Goal: Task Accomplishment & Management: Manage account settings

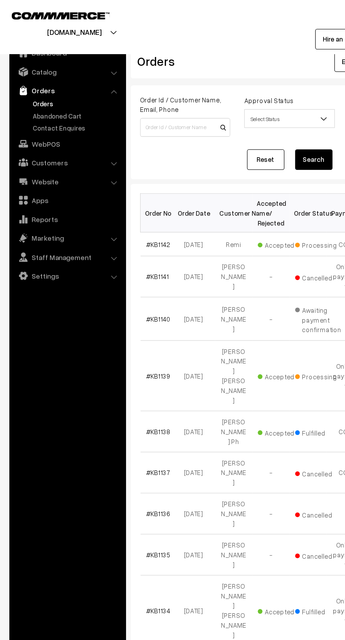
click at [59, 84] on link "Abandoned Cart" at bounding box center [58, 87] width 70 height 7
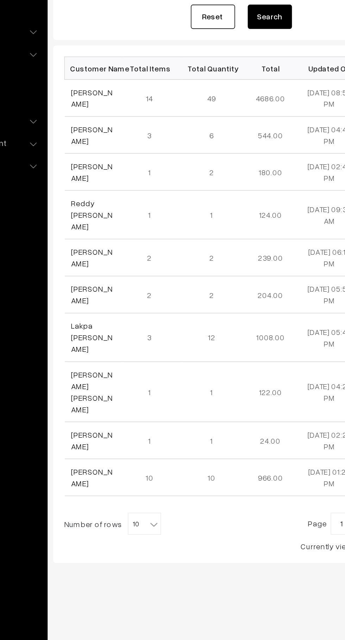
click at [122, 162] on link "[PERSON_NAME]" at bounding box center [123, 165] width 26 height 13
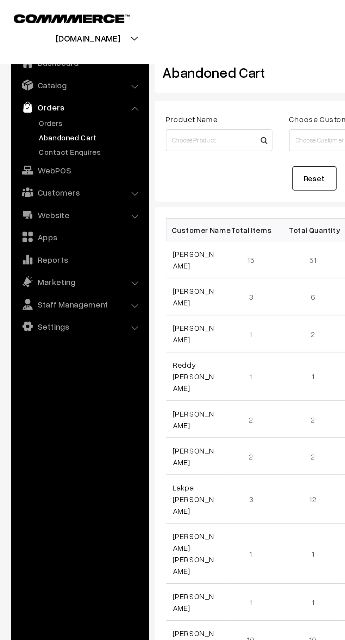
click at [40, 205] on link "Settings" at bounding box center [51, 208] width 84 height 13
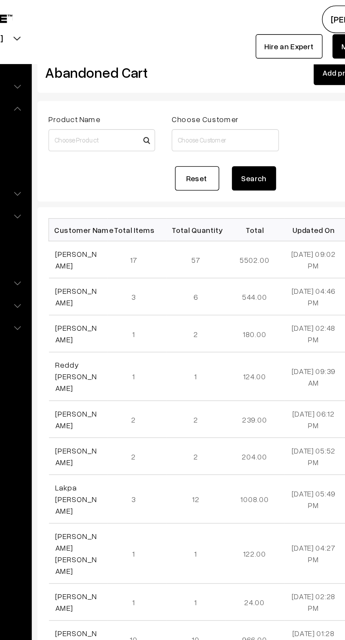
click at [123, 162] on link "[PERSON_NAME]" at bounding box center [123, 165] width 26 height 13
click at [110, 164] on link "[PERSON_NAME]" at bounding box center [123, 165] width 26 height 13
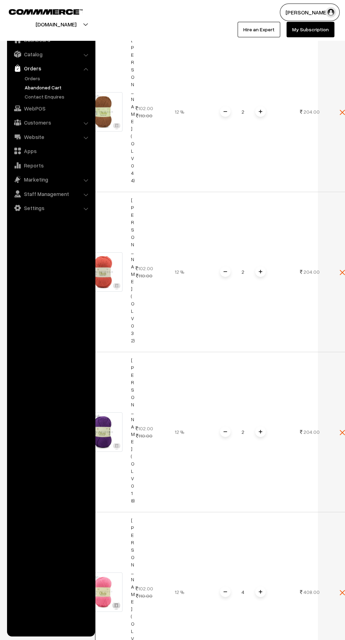
scroll to position [3245, 0]
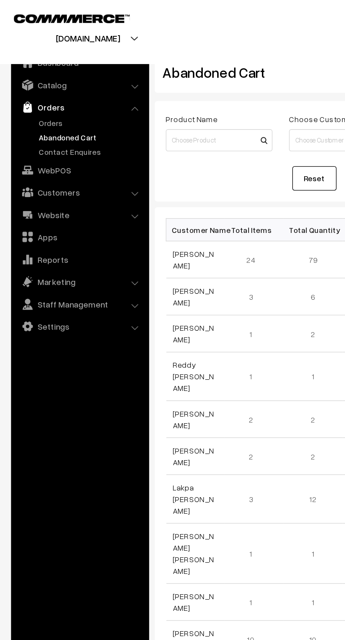
click at [43, 79] on link "Orders" at bounding box center [58, 78] width 70 height 7
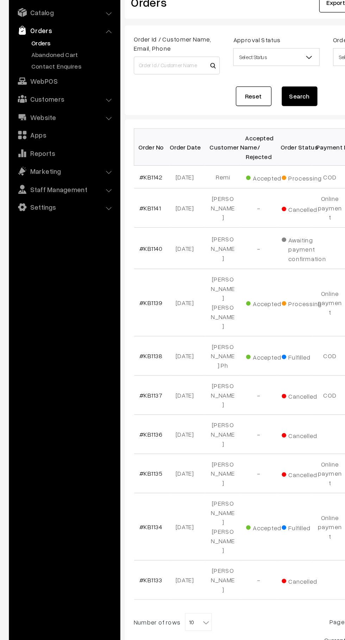
click at [59, 90] on link "Abandoned Cart" at bounding box center [58, 87] width 70 height 7
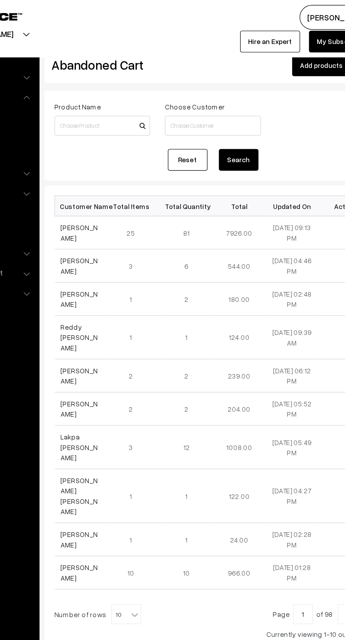
click at [287, 6] on button "[PERSON_NAME]…" at bounding box center [310, 13] width 60 height 18
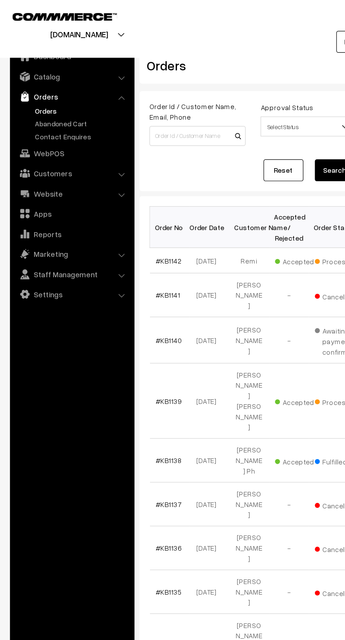
click at [59, 88] on link "Abandoned Cart" at bounding box center [58, 87] width 70 height 7
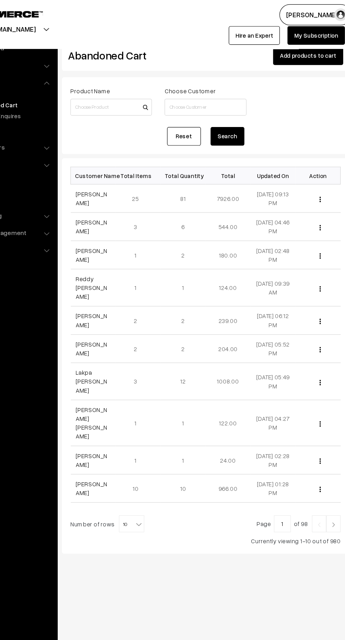
click at [122, 163] on link "[PERSON_NAME]" at bounding box center [123, 165] width 26 height 13
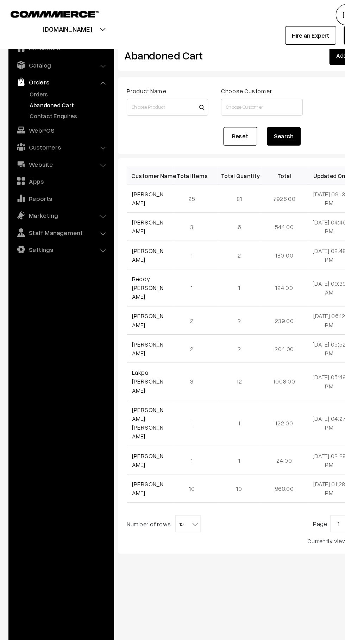
click at [40, 82] on link "Orders" at bounding box center [58, 78] width 70 height 7
click at [29, 78] on link "Orders" at bounding box center [58, 78] width 70 height 7
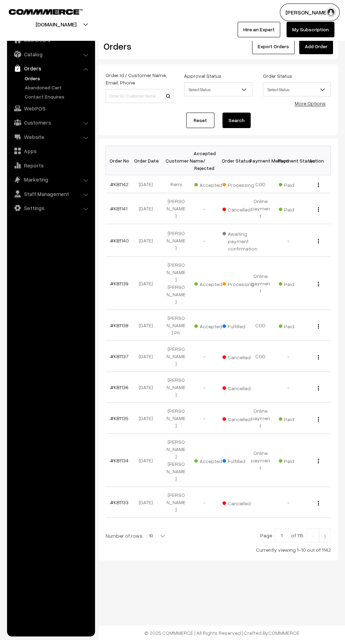
click at [29, 91] on link "Abandoned Cart" at bounding box center [58, 87] width 70 height 7
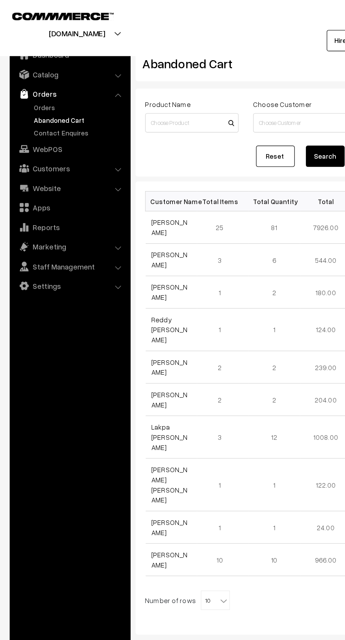
click at [29, 122] on link "Customers" at bounding box center [51, 122] width 84 height 13
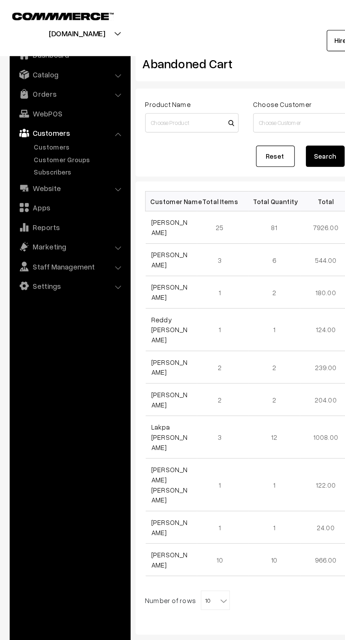
click at [27, 103] on link "Customers" at bounding box center [58, 106] width 70 height 7
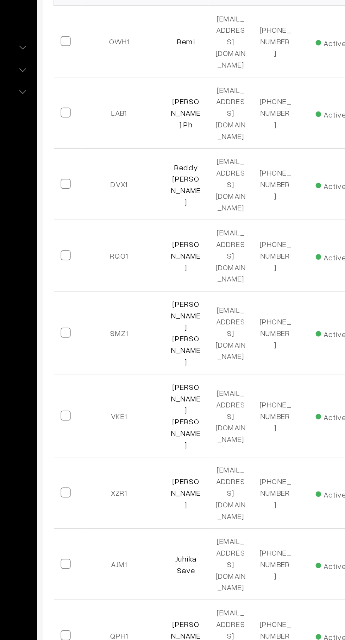
click at [159, 640] on b at bounding box center [162, 643] width 7 height 7
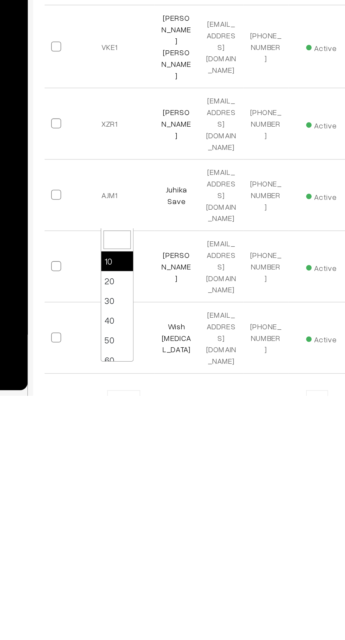
select select "40"
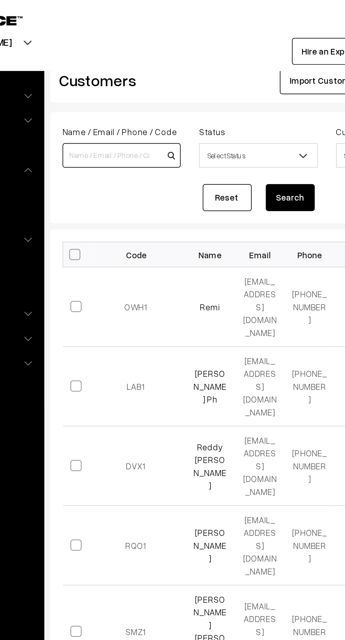
click at [117, 84] on input at bounding box center [140, 89] width 68 height 14
type input "Parey"
click at [222, 106] on button "Search" at bounding box center [236, 113] width 28 height 15
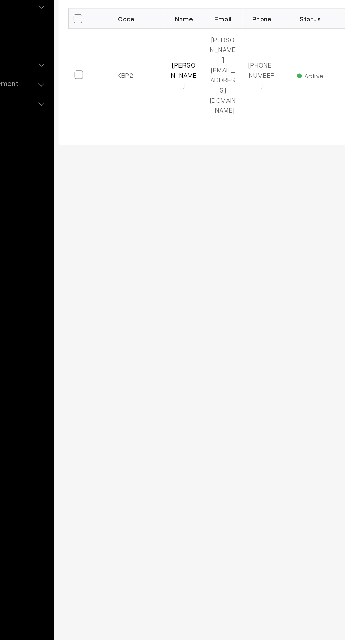
click at [186, 177] on link "Archana Parey" at bounding box center [190, 187] width 19 height 21
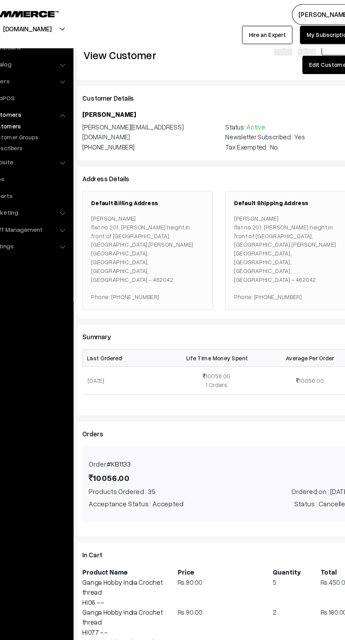
scroll to position [6, 0]
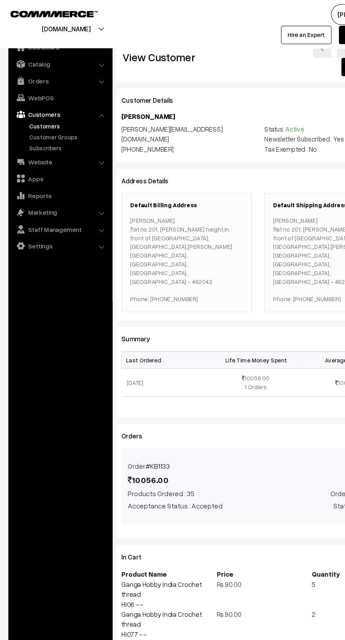
click at [59, 67] on link "Orders" at bounding box center [51, 68] width 84 height 13
click at [41, 81] on link "Orders" at bounding box center [58, 78] width 70 height 7
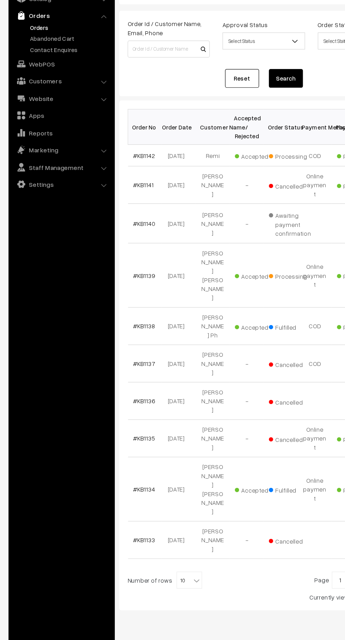
click at [62, 89] on link "Abandoned Cart" at bounding box center [58, 87] width 70 height 7
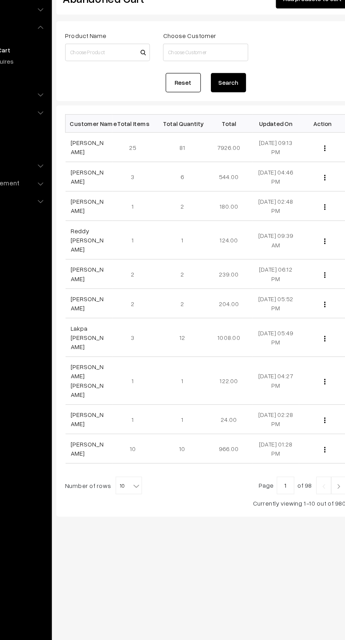
click at [314, 167] on img "button" at bounding box center [313, 166] width 1 height 5
click at [287, 180] on link "View" at bounding box center [282, 176] width 60 height 15
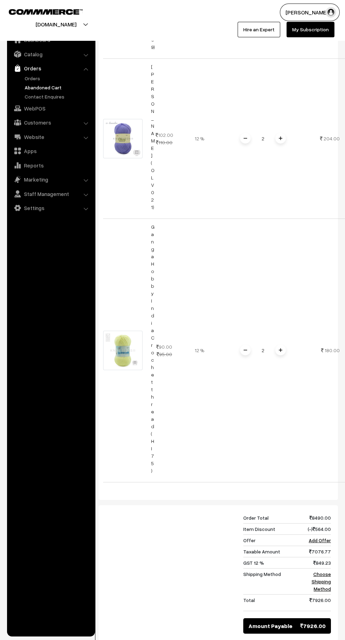
scroll to position [0, 20]
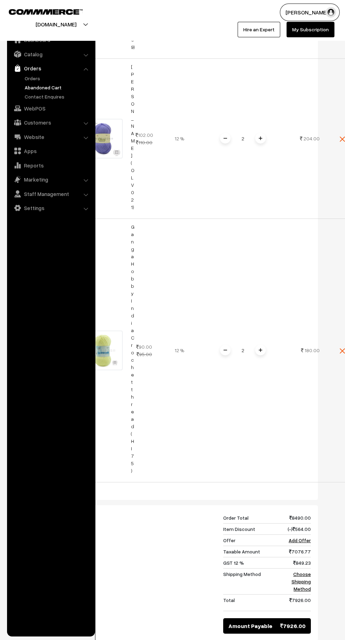
click at [306, 571] on link "Choose Shipping Method" at bounding box center [300, 581] width 19 height 21
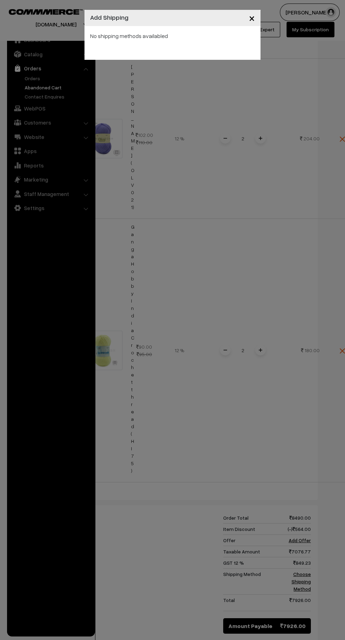
click at [263, 267] on div "× Add Shipping No shipping methods availabled" at bounding box center [172, 320] width 345 height 640
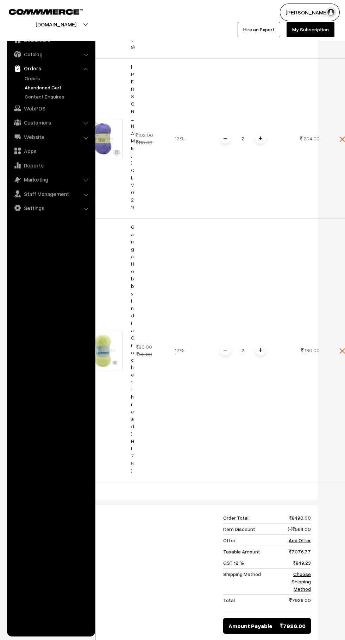
click at [62, 209] on link "Settings" at bounding box center [51, 208] width 84 height 13
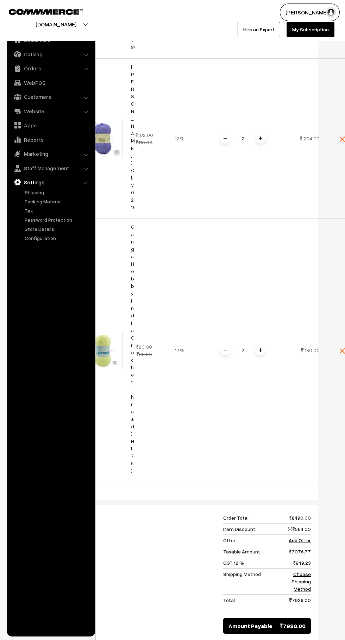
click at [53, 191] on link "Shipping" at bounding box center [58, 192] width 70 height 7
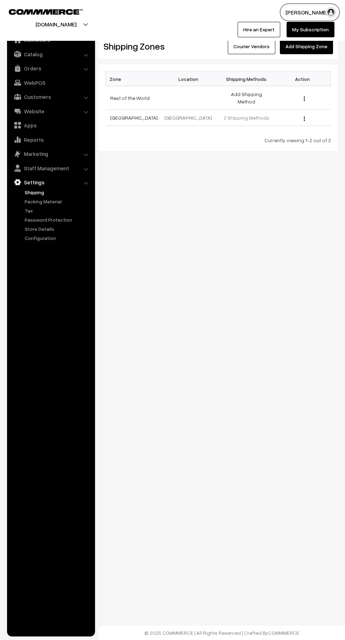
click at [257, 115] on link "2 Shipping Methods" at bounding box center [246, 118] width 46 height 6
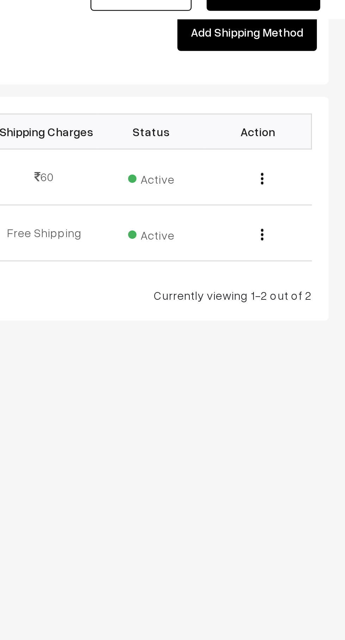
click at [310, 106] on img "button" at bounding box center [309, 108] width 1 height 5
click at [291, 110] on link "Edit" at bounding box center [278, 117] width 60 height 15
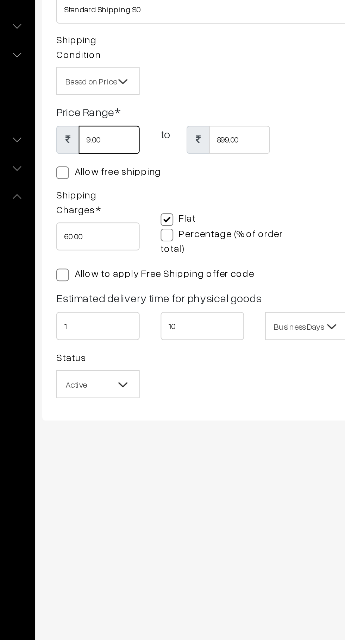
click at [133, 151] on input "9.00" at bounding box center [132, 155] width 31 height 14
type input "9"
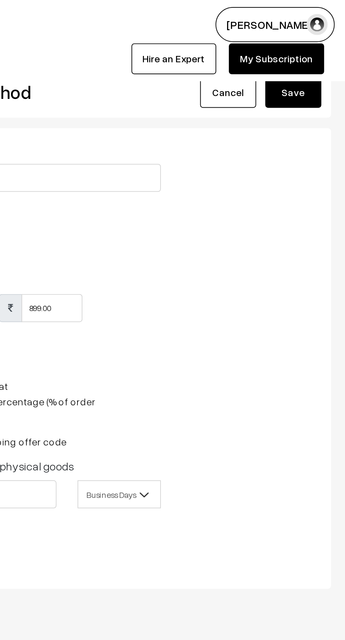
type input "200"
click at [323, 48] on button "Save" at bounding box center [319, 46] width 28 height 15
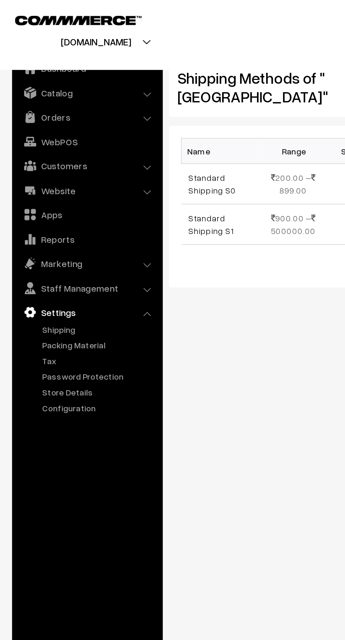
click at [59, 65] on link "Orders" at bounding box center [51, 68] width 84 height 13
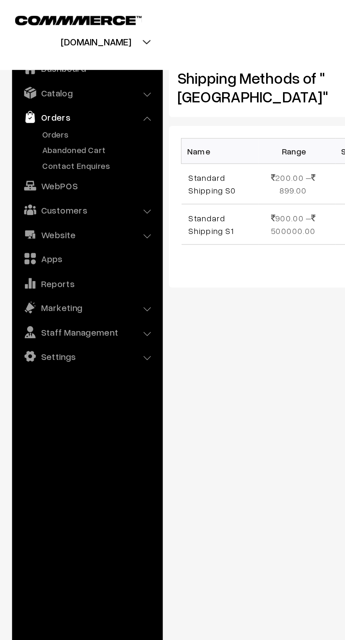
click at [58, 88] on link "Abandoned Cart" at bounding box center [58, 87] width 70 height 7
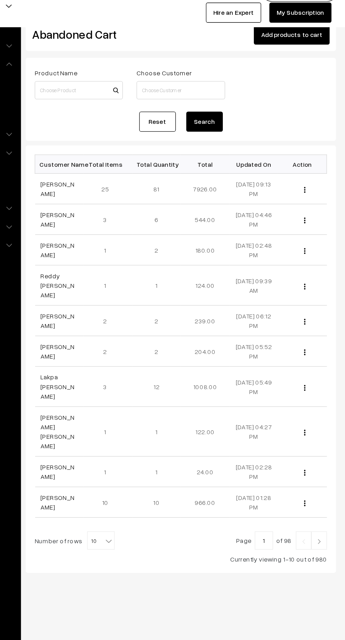
click at [314, 166] on img "button" at bounding box center [313, 166] width 1 height 5
click at [315, 110] on div "Reset Search" at bounding box center [218, 113] width 225 height 15
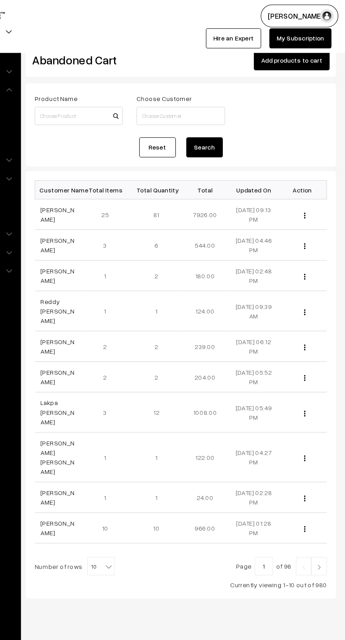
click at [314, 166] on img "button" at bounding box center [313, 166] width 1 height 5
click at [297, 175] on link "View" at bounding box center [282, 176] width 60 height 15
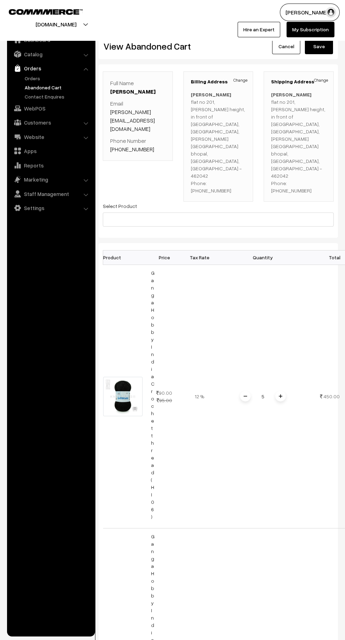
click at [319, 46] on button "Save" at bounding box center [319, 46] width 28 height 15
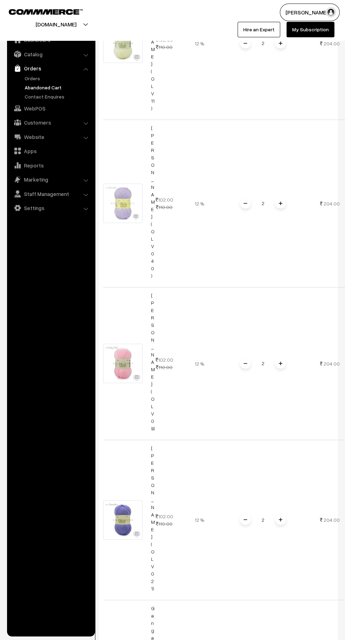
scroll to position [4798, 0]
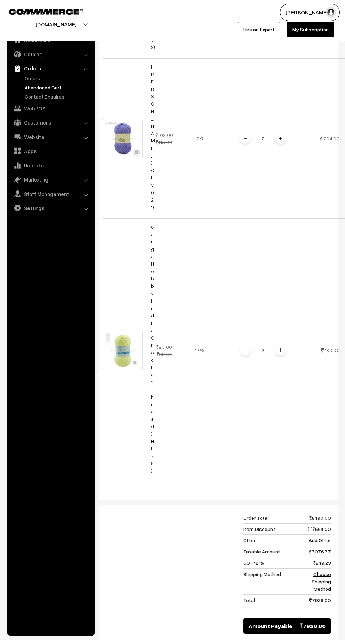
click at [326, 571] on link "Choose Shipping Method" at bounding box center [320, 581] width 19 height 21
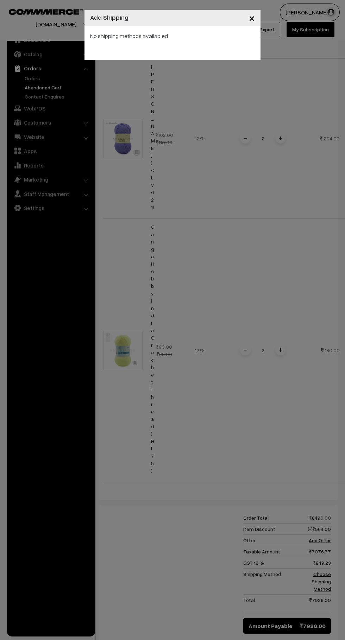
click at [245, 277] on div "× Add Shipping No shipping methods availabled" at bounding box center [172, 320] width 345 height 640
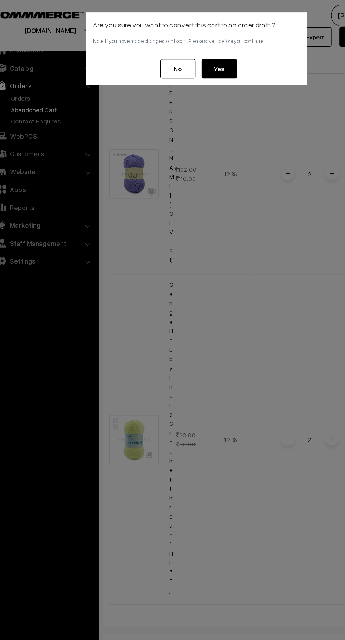
click at [200, 52] on button "Yes" at bounding box center [191, 54] width 28 height 15
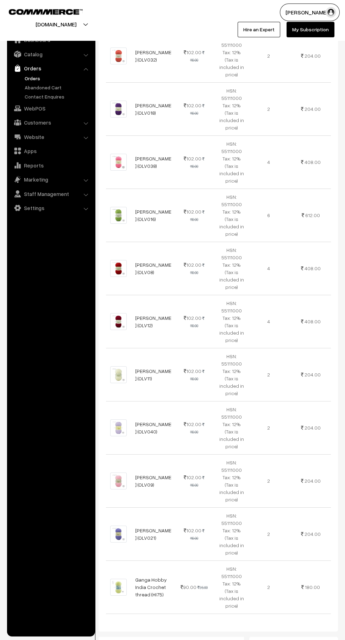
scroll to position [1052, 0]
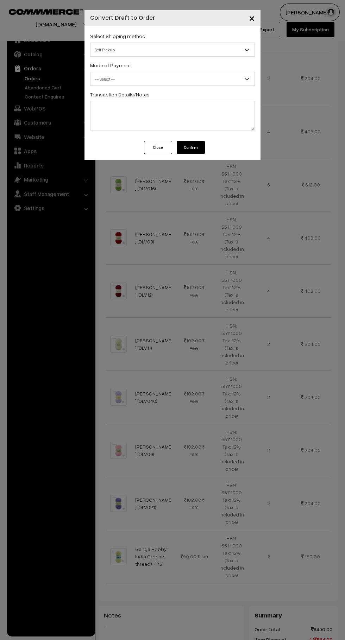
click at [229, 45] on span "Self Pickup" at bounding box center [172, 50] width 164 height 12
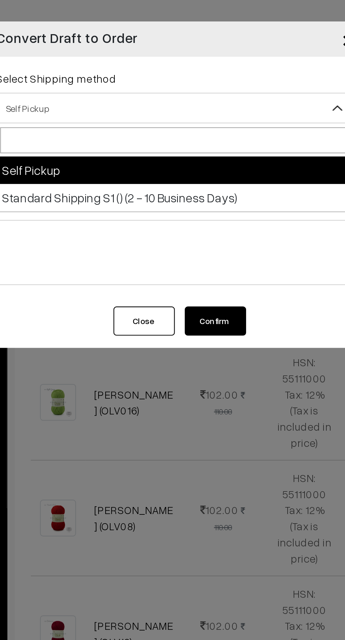
select select "SSS2"
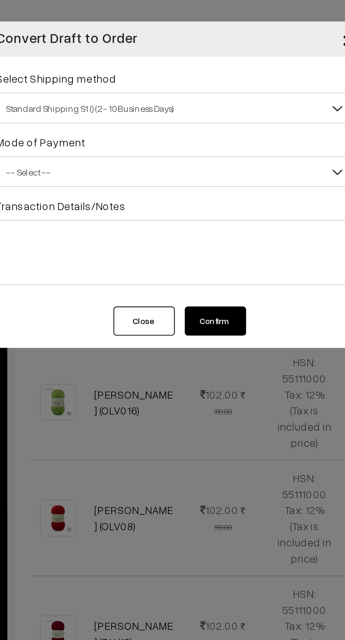
click at [191, 79] on span "-- Select --" at bounding box center [172, 79] width 164 height 12
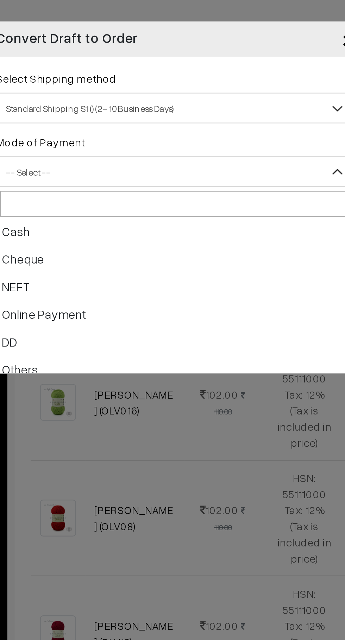
scroll to position [27, 0]
select select "5"
checkbox input "true"
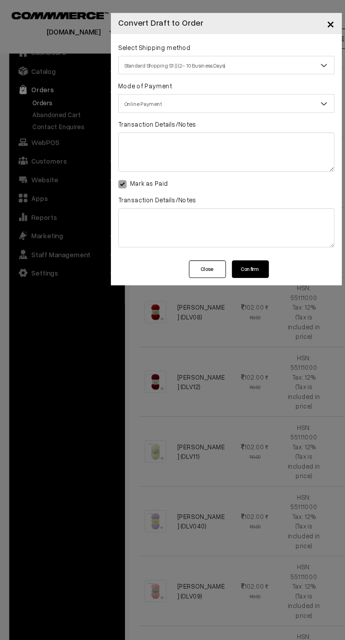
click at [201, 205] on button "Confirm" at bounding box center [191, 204] width 28 height 13
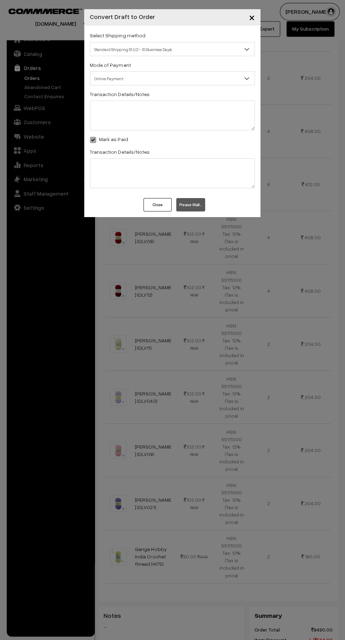
scroll to position [1052, 0]
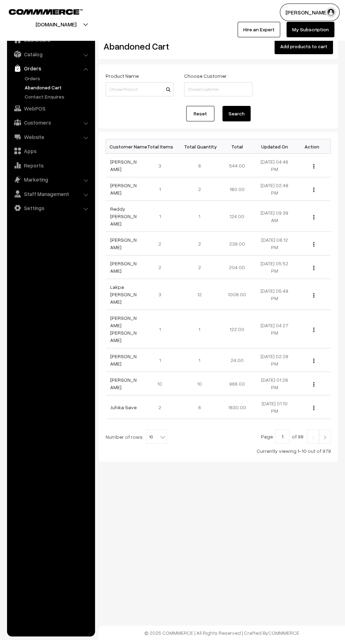
click at [29, 78] on link "Orders" at bounding box center [58, 78] width 70 height 7
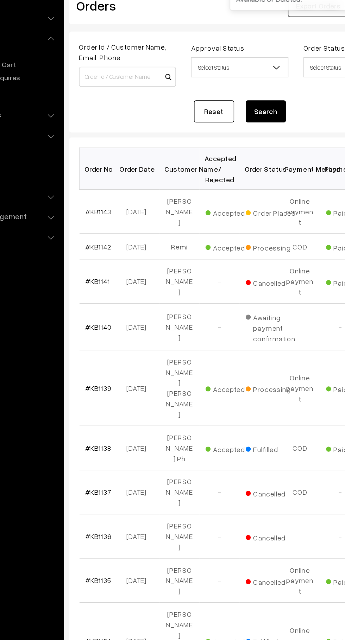
click at [116, 188] on link "#KB1143" at bounding box center [119, 191] width 18 height 6
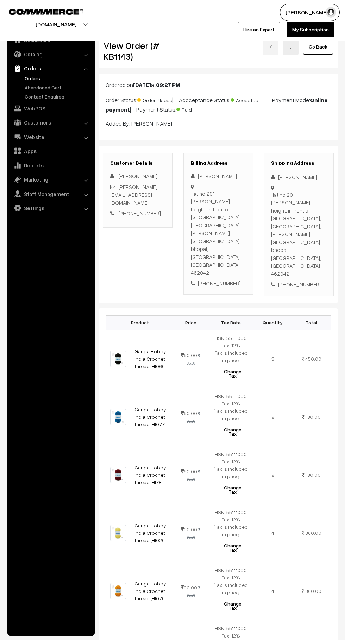
click at [238, 509] on span "HSN: 55111000 Tax: 12% (Tax is included in price)" at bounding box center [231, 523] width 34 height 28
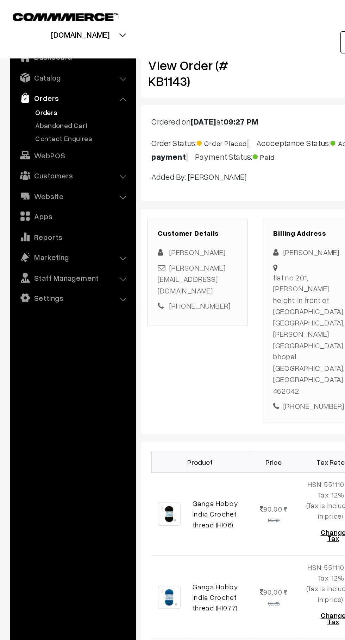
click at [29, 93] on link "Contact Enquires" at bounding box center [58, 96] width 70 height 7
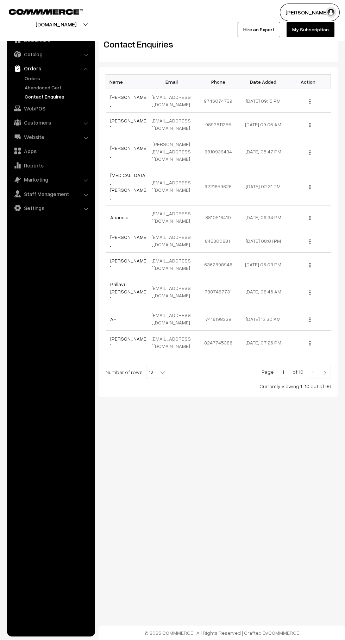
click at [33, 85] on link "Abandoned Cart" at bounding box center [58, 87] width 70 height 7
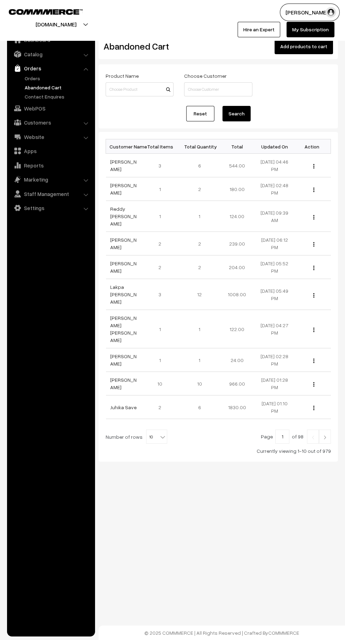
click at [18, 69] on img at bounding box center [17, 68] width 7 height 7
click at [29, 80] on link "Orders" at bounding box center [58, 78] width 70 height 7
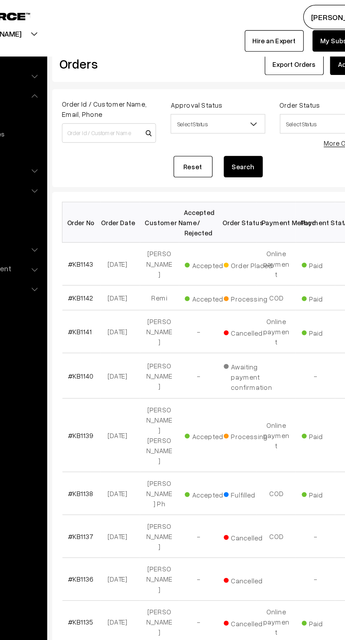
click at [125, 188] on link "#KB1143" at bounding box center [119, 191] width 18 height 6
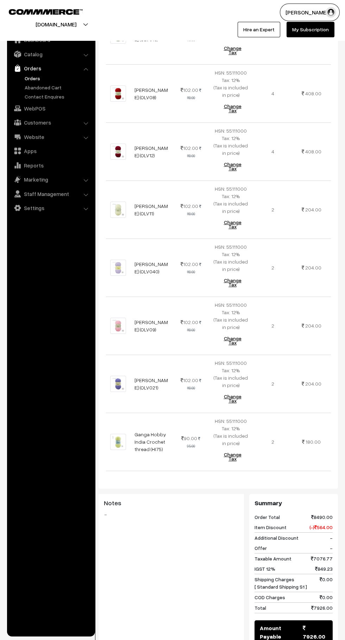
scroll to position [1399, 0]
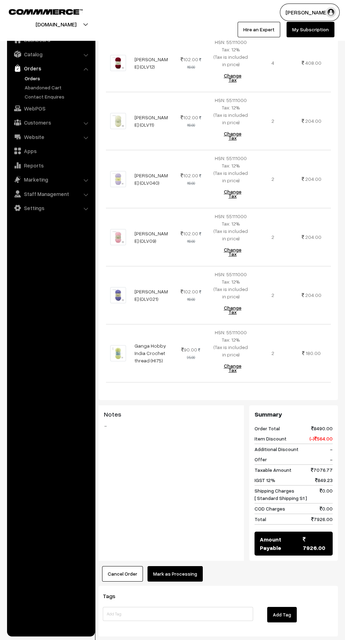
click at [197, 566] on button "Mark as Processing" at bounding box center [174, 573] width 55 height 15
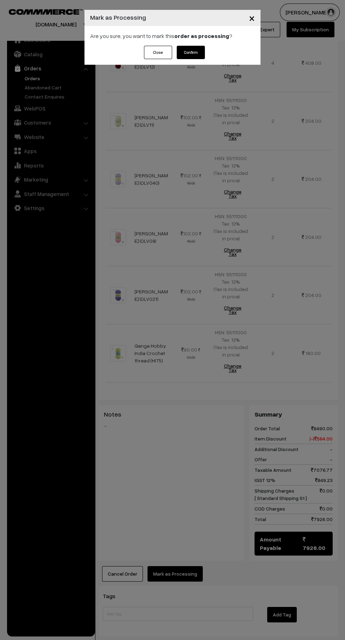
click at [200, 55] on button "Confirm" at bounding box center [191, 52] width 28 height 13
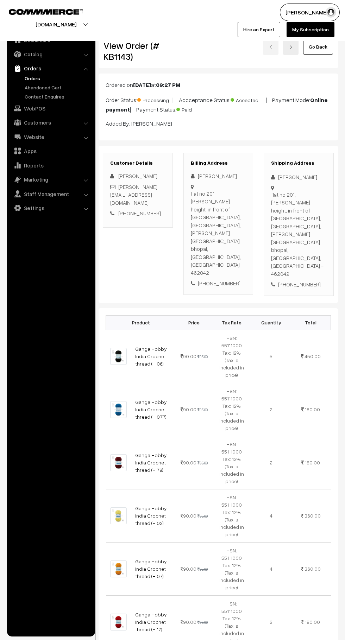
click at [316, 29] on link "My Subscription" at bounding box center [310, 29] width 48 height 15
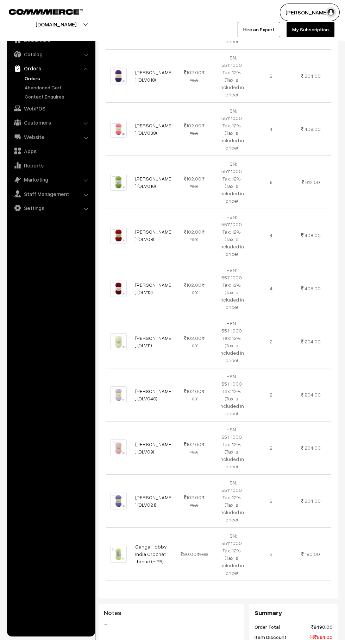
scroll to position [1091, 0]
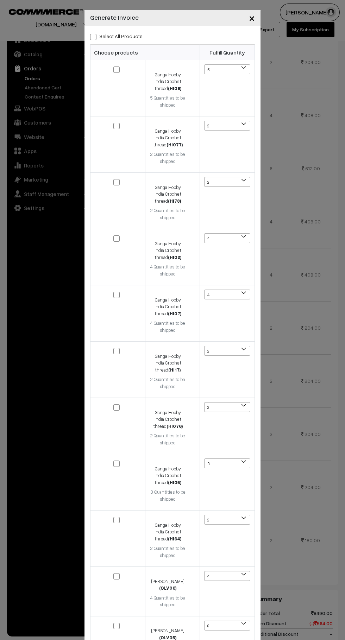
click at [95, 34] on span at bounding box center [93, 37] width 6 height 6
click at [95, 34] on input "Select All Products" at bounding box center [92, 35] width 5 height 5
checkbox input "true"
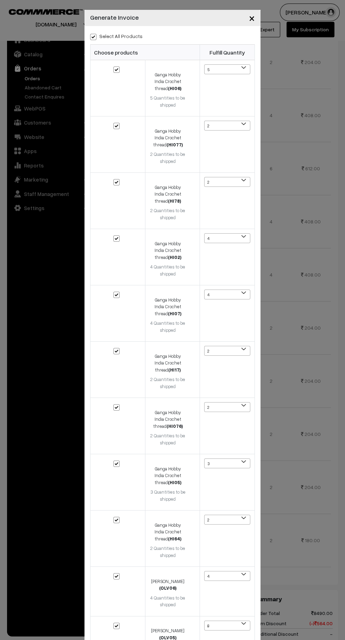
checkbox input "true"
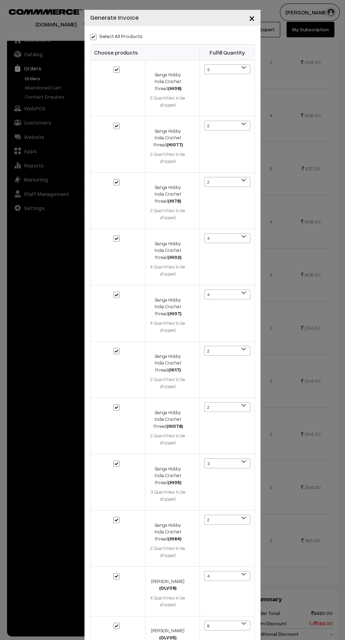
checkbox input "true"
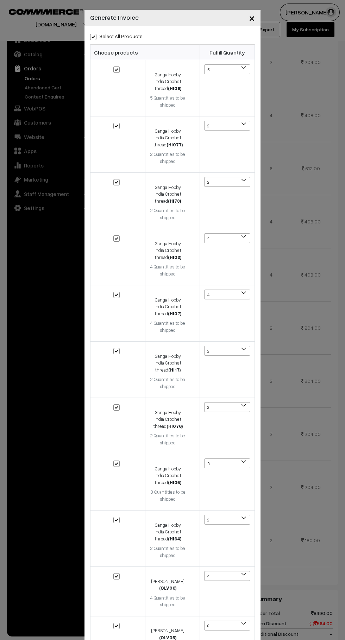
checkbox input "true"
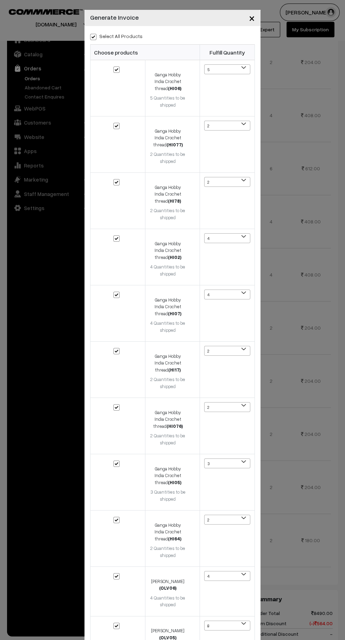
checkbox input "true"
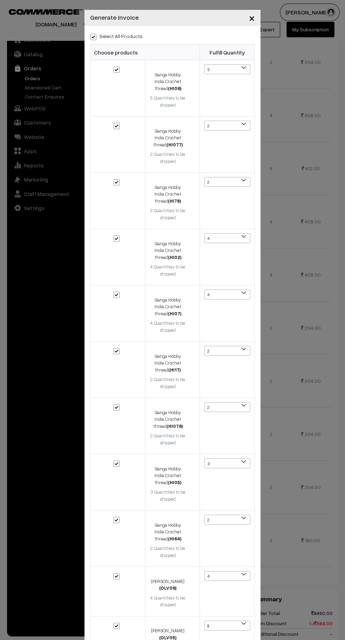
checkbox input "true"
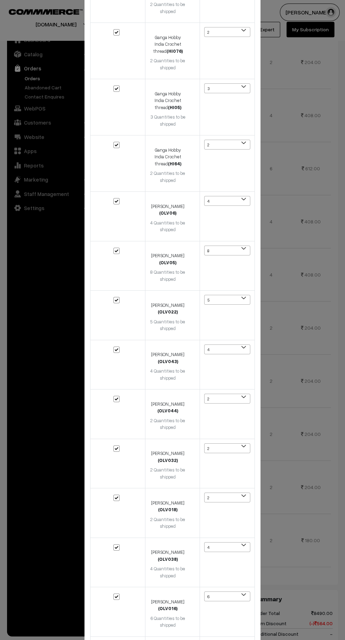
scroll to position [778, 0]
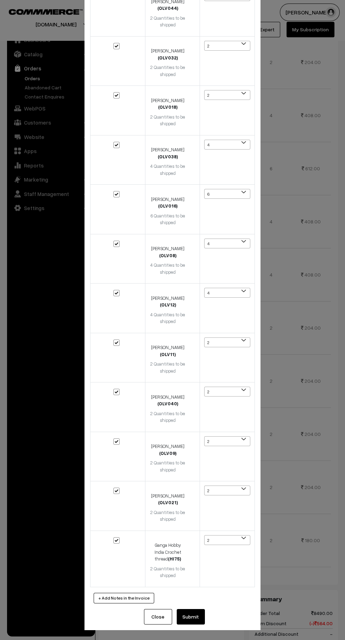
click at [203, 618] on button "Submit" at bounding box center [191, 616] width 28 height 15
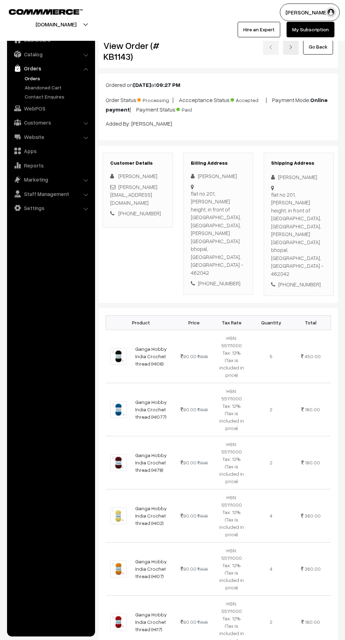
scroll to position [1285, 0]
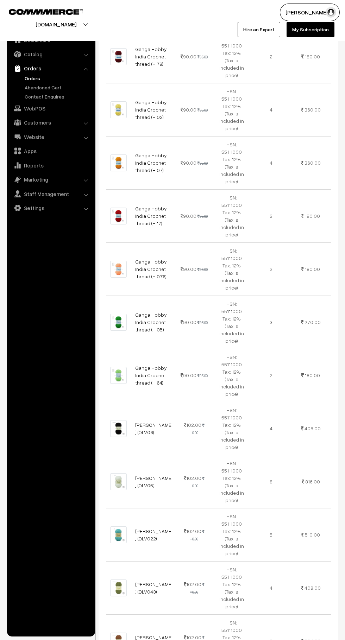
scroll to position [392, 0]
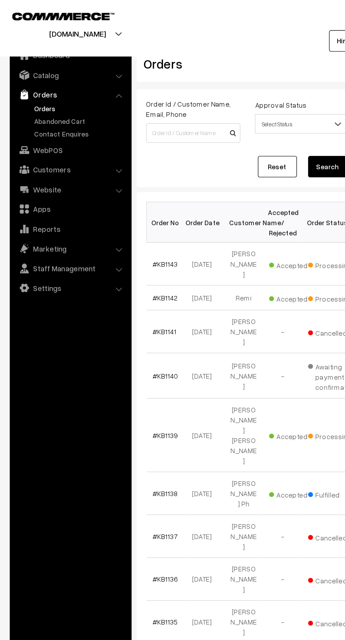
click at [55, 86] on link "Abandoned Cart" at bounding box center [58, 87] width 70 height 7
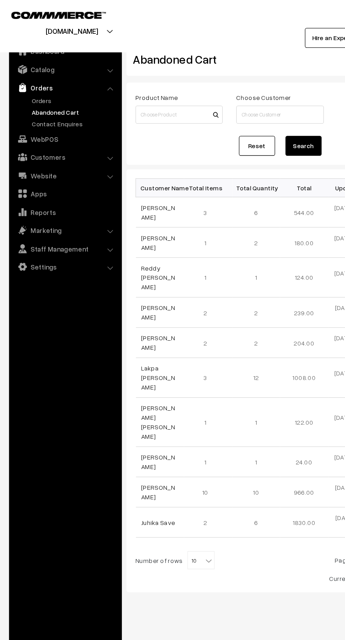
click at [68, 182] on link "Marketing" at bounding box center [51, 179] width 84 height 13
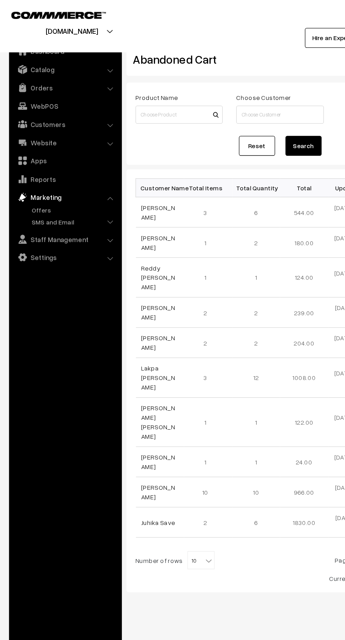
click at [72, 173] on link "SMS and Email" at bounding box center [58, 172] width 70 height 7
click at [67, 181] on link "Templates" at bounding box center [60, 181] width 63 height 7
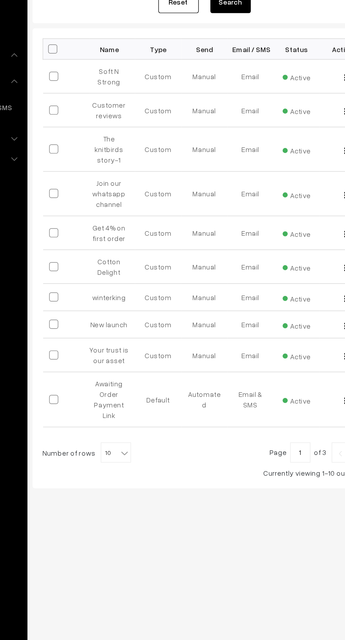
click at [161, 429] on b at bounding box center [162, 432] width 7 height 7
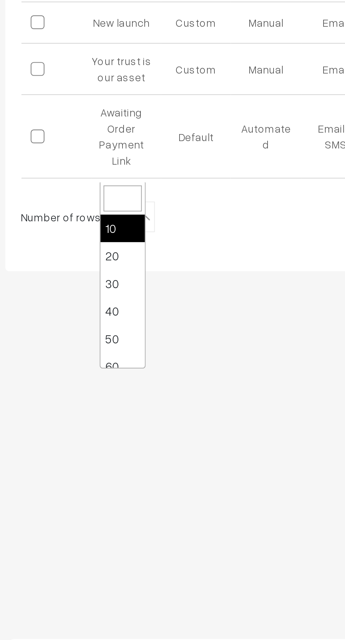
select select "50"
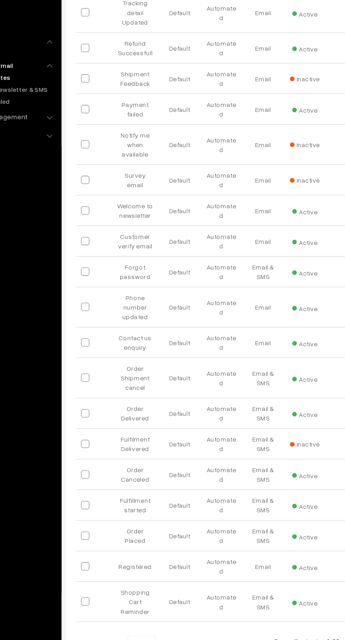
scroll to position [297, 0]
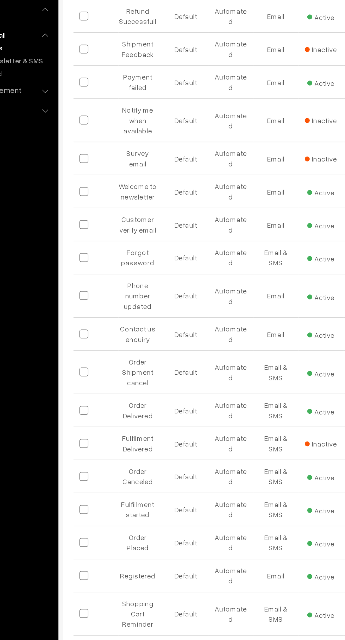
click at [144, 524] on td "Order Placed" at bounding box center [154, 536] width 32 height 24
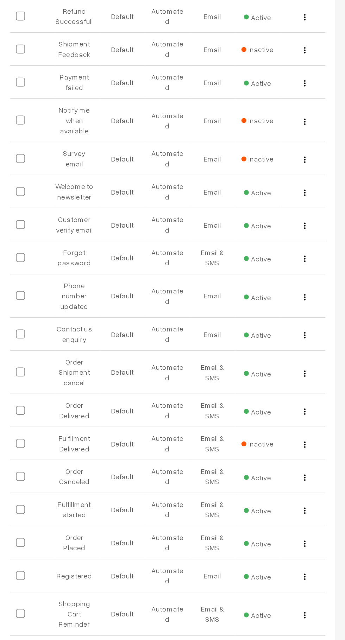
click at [316, 534] on img "button" at bounding box center [316, 536] width 1 height 5
click at [285, 538] on link "Edit" at bounding box center [285, 545] width 60 height 15
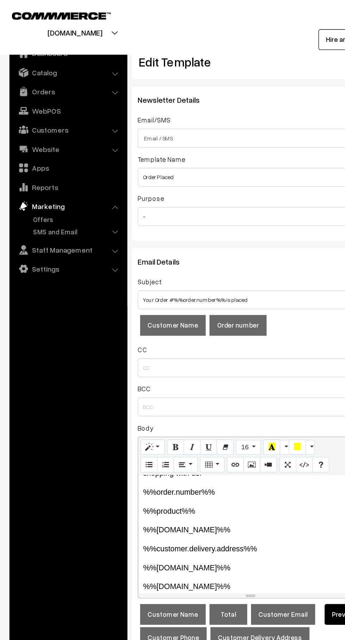
click at [23, 77] on link "WebPOS" at bounding box center [51, 82] width 84 height 13
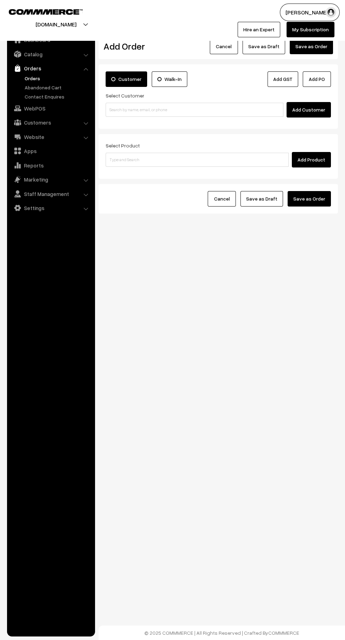
click at [30, 96] on link "Contact Enquires" at bounding box center [58, 96] width 70 height 7
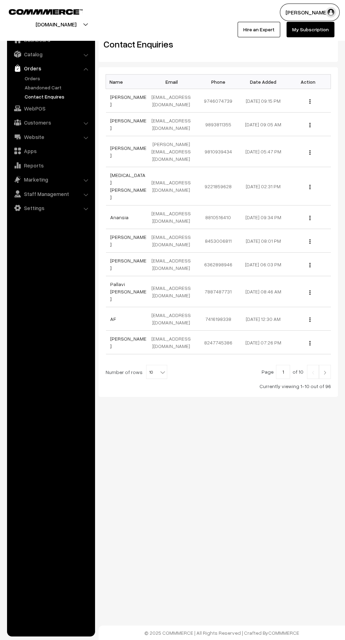
click at [33, 95] on link "Contact Enquires" at bounding box center [58, 96] width 70 height 7
click at [35, 89] on link "Abandoned Cart" at bounding box center [58, 87] width 70 height 7
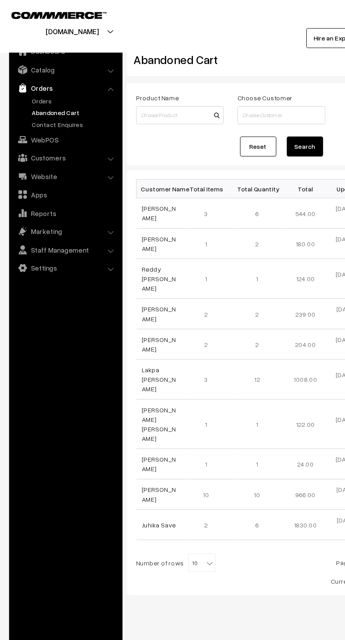
click at [26, 78] on link "Orders" at bounding box center [58, 78] width 70 height 7
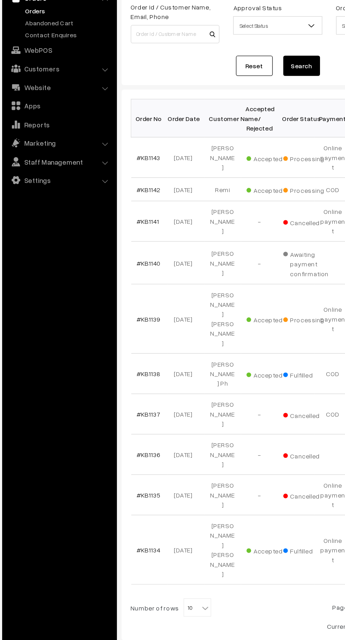
click at [113, 188] on link "#KB1143" at bounding box center [119, 191] width 18 height 6
click at [159, 532] on b at bounding box center [162, 535] width 7 height 7
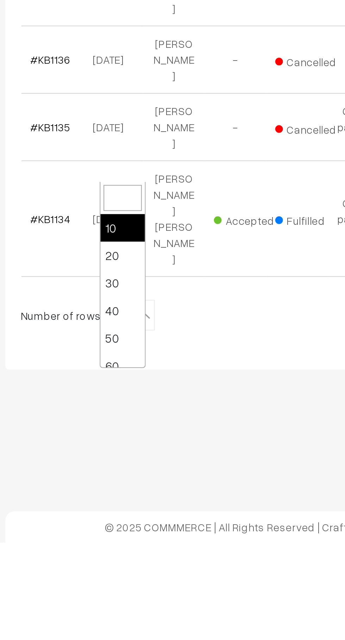
select select "40"
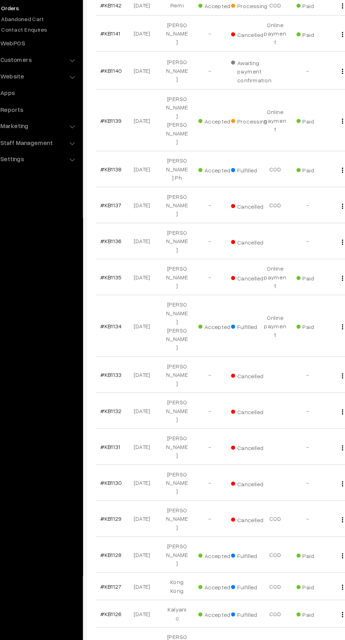
scroll to position [139, 0]
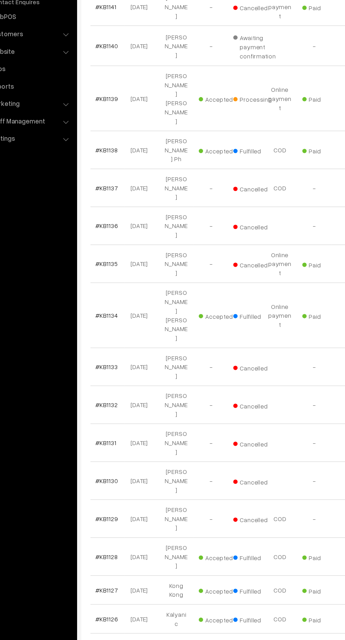
click at [111, 391] on link "#KB1133" at bounding box center [119, 394] width 18 height 6
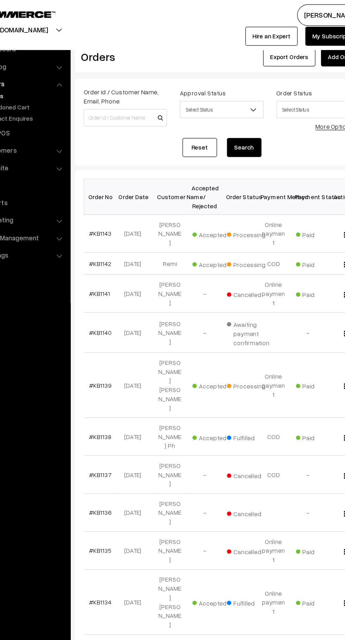
click at [112, 188] on link "#KB1143" at bounding box center [119, 191] width 18 height 6
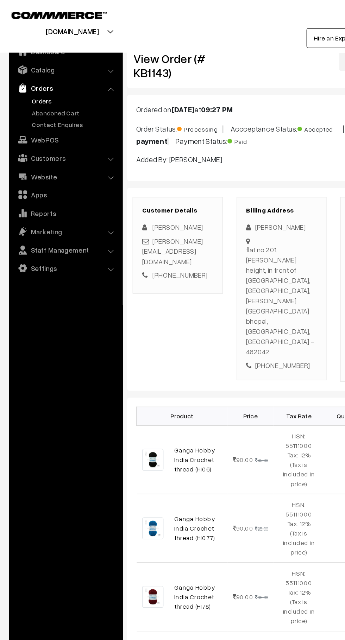
click at [32, 85] on link "Abandoned Cart" at bounding box center [58, 87] width 70 height 7
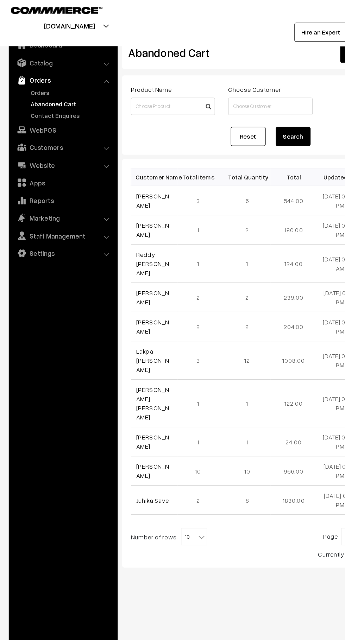
click at [26, 78] on link "Orders" at bounding box center [58, 78] width 70 height 7
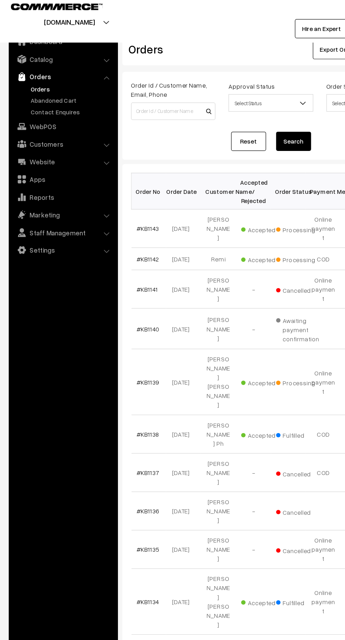
click at [112, 188] on link "#KB1143" at bounding box center [119, 191] width 18 height 6
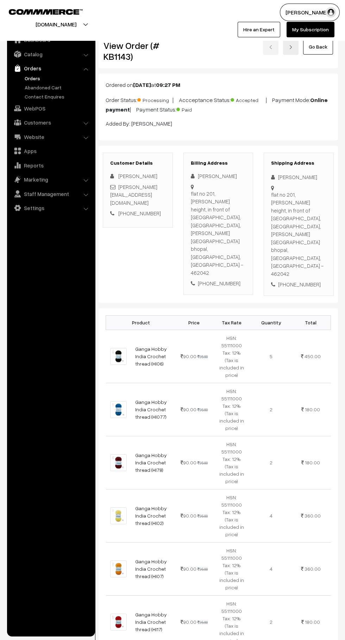
click at [33, 211] on link "Settings" at bounding box center [51, 208] width 84 height 13
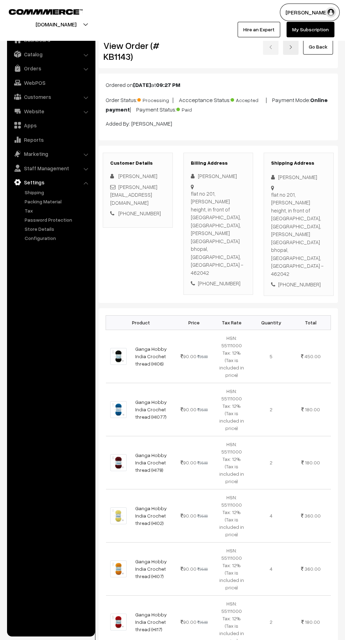
click at [30, 201] on link "Packing Material" at bounding box center [58, 201] width 70 height 7
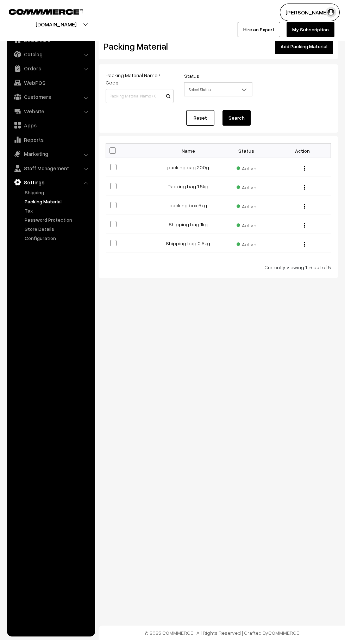
click at [27, 201] on link "Packing Material" at bounding box center [58, 201] width 70 height 7
click at [26, 105] on link "Website" at bounding box center [51, 111] width 84 height 13
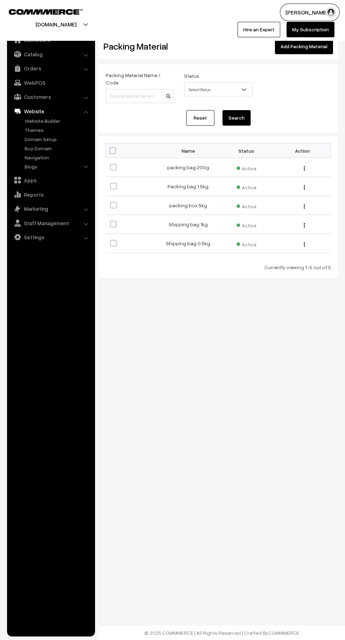
click at [22, 99] on link "Customers" at bounding box center [51, 96] width 84 height 13
click at [18, 68] on img at bounding box center [17, 68] width 7 height 7
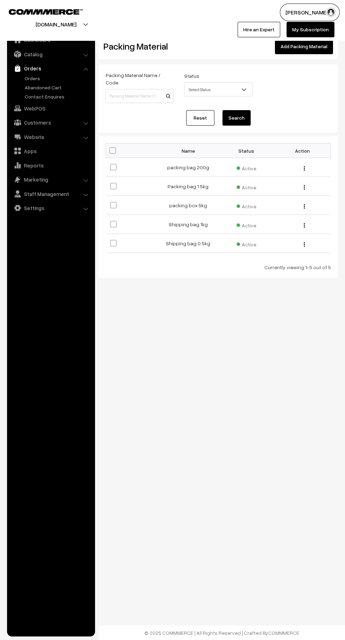
click at [27, 93] on link "Contact Enquires" at bounding box center [58, 96] width 70 height 7
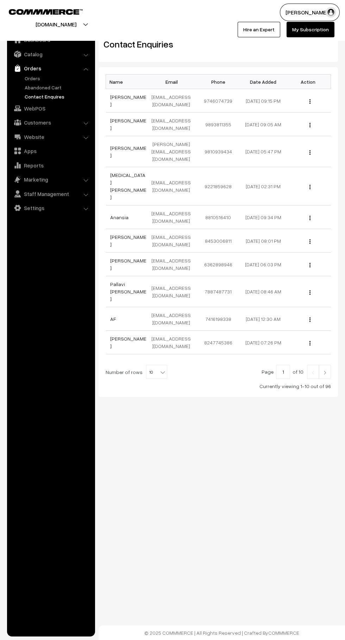
click at [30, 89] on link "Abandoned Cart" at bounding box center [58, 87] width 70 height 7
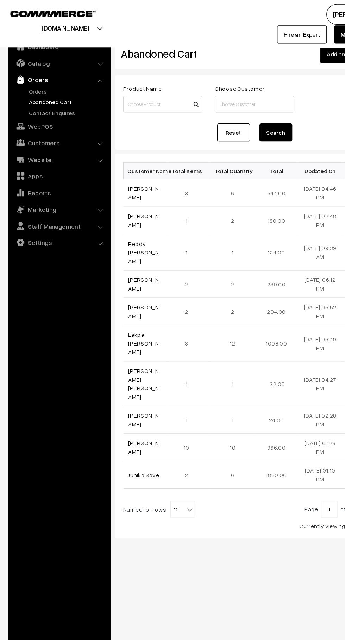
click at [29, 136] on link "Website" at bounding box center [51, 137] width 84 height 13
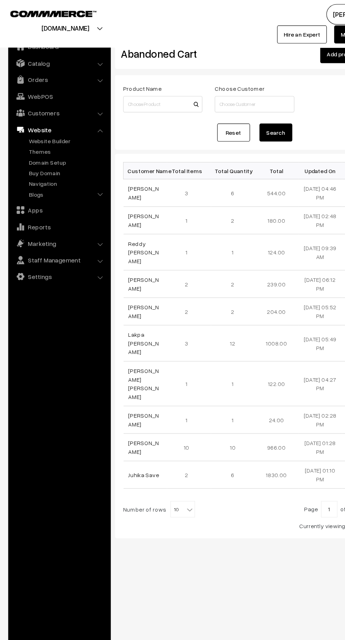
click at [28, 95] on link "Customers" at bounding box center [51, 96] width 84 height 13
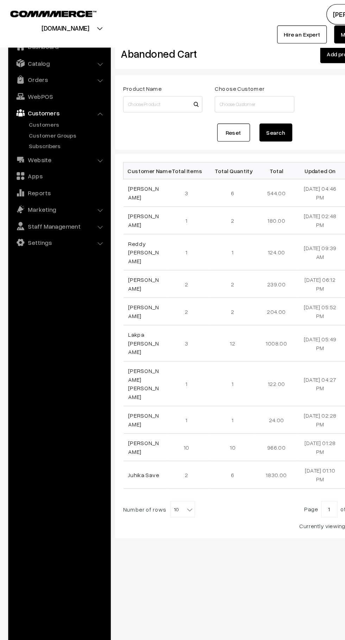
click at [30, 116] on link "Customer Groups" at bounding box center [58, 115] width 70 height 7
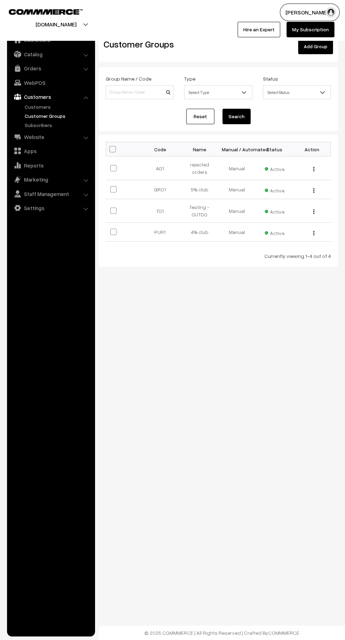
click at [18, 97] on img at bounding box center [17, 96] width 7 height 7
click at [34, 107] on link "Customers" at bounding box center [58, 106] width 70 height 7
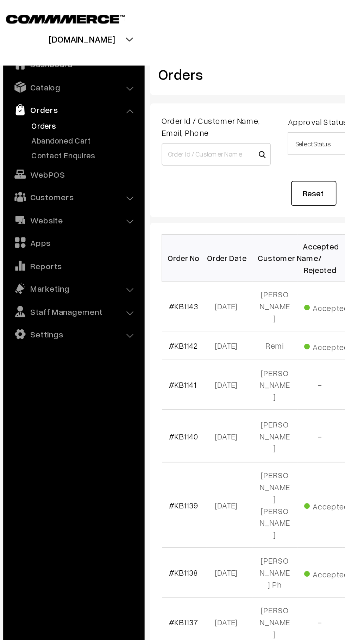
click at [61, 87] on link "Abandoned Cart" at bounding box center [58, 87] width 70 height 7
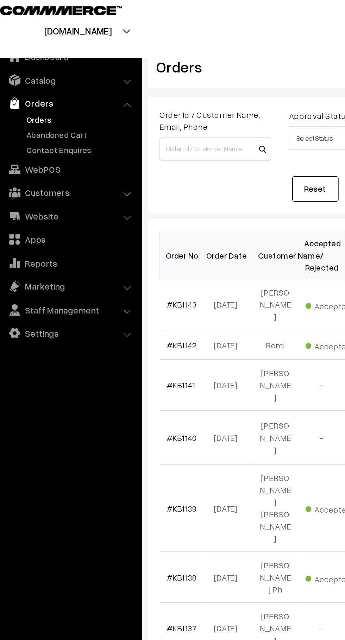
click at [125, 188] on link "#KB1143" at bounding box center [119, 191] width 18 height 6
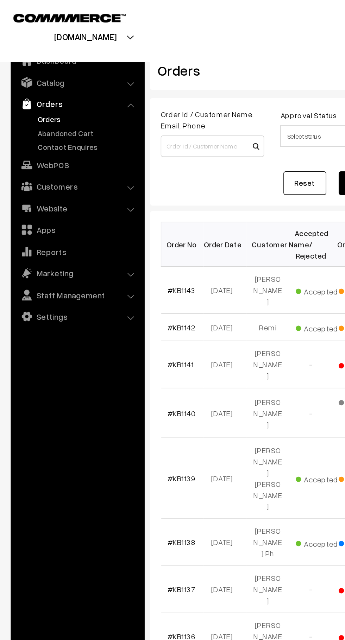
click at [55, 84] on link "Abandoned Cart" at bounding box center [58, 87] width 70 height 7
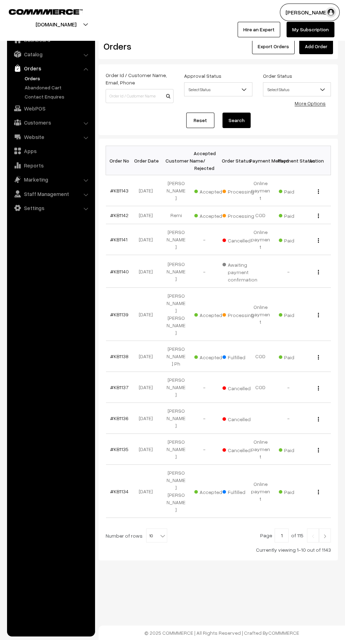
click at [74, 77] on link "Orders" at bounding box center [58, 78] width 70 height 7
